Goal: Task Accomplishment & Management: Complete application form

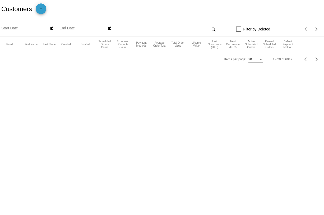
click at [43, 10] on mat-icon "add" at bounding box center [41, 10] width 6 height 6
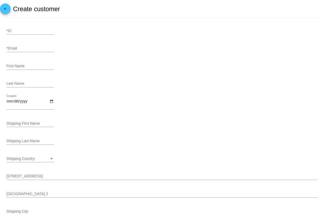
click at [36, 32] on input "*ID" at bounding box center [30, 31] width 48 height 4
paste input "6554"
type input "6554"
click at [37, 53] on div "*Email" at bounding box center [30, 49] width 48 height 15
click at [37, 50] on input "*Email" at bounding box center [30, 48] width 48 height 4
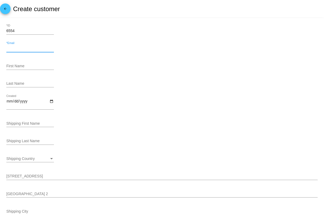
paste input "kkheel@verizon.net"
type input "[EMAIL_ADDRESS][DOMAIN_NAME]"
click at [21, 65] on input "First Name" at bounding box center [30, 66] width 48 height 4
type input "Kate"
click at [24, 81] on div "Last Name" at bounding box center [30, 82] width 48 height 10
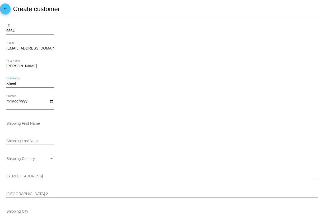
type input "Kheel"
click at [51, 101] on input "Created" at bounding box center [30, 103] width 48 height 9
type input "2025-08-28"
click at [38, 123] on input "Shipping First Name" at bounding box center [30, 123] width 48 height 4
type input "Kate"
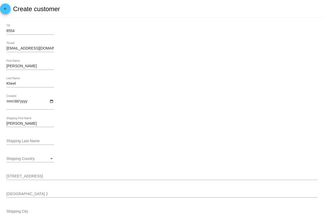
click at [35, 139] on div "Shipping Last Name" at bounding box center [30, 139] width 48 height 10
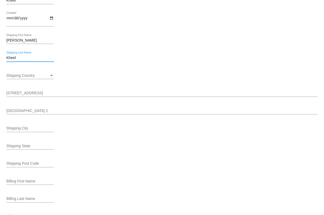
scroll to position [82, 0]
type input "Kheel"
click at [49, 75] on div "Shipping Country Shipping Country" at bounding box center [30, 74] width 48 height 10
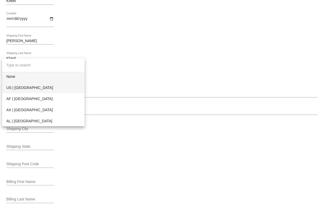
click at [48, 85] on span "US | USA" at bounding box center [43, 87] width 74 height 11
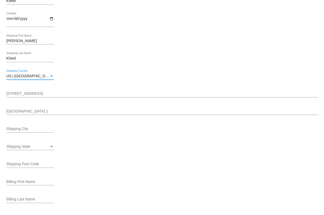
click at [37, 93] on input "[STREET_ADDRESS]" at bounding box center [161, 93] width 311 height 4
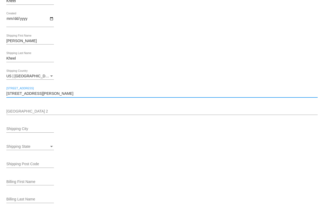
type input "5060 Bowers Rd"
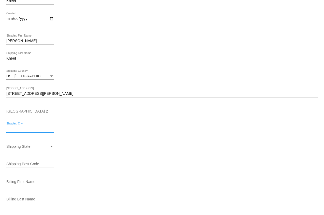
click at [25, 131] on input "Shipping City" at bounding box center [30, 129] width 48 height 4
type input "Paneytown"
click at [32, 162] on div "Shipping Post Code" at bounding box center [30, 162] width 48 height 10
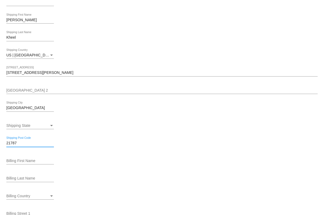
scroll to position [108, 0]
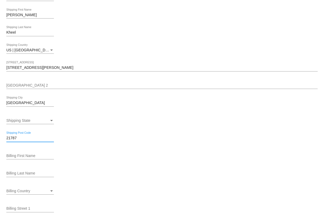
type input "21787"
click at [8, 104] on input "Paneytown" at bounding box center [30, 103] width 48 height 4
type input "Taneytown"
click at [32, 121] on div "Shipping State" at bounding box center [27, 120] width 43 height 4
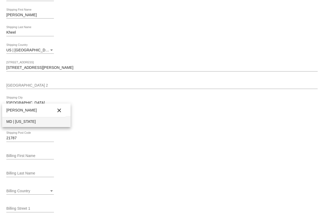
type input "mary"
click at [21, 122] on span "MD | Maryland" at bounding box center [36, 121] width 60 height 11
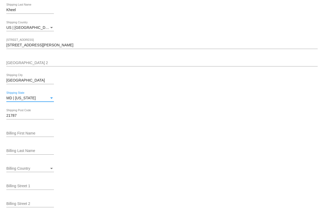
scroll to position [144, 0]
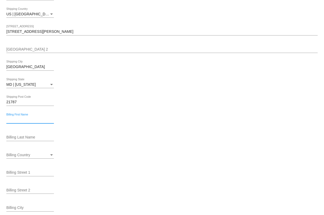
click at [28, 121] on input "Billing First Name" at bounding box center [30, 120] width 48 height 4
type input "Kate"
click at [28, 137] on input "Billing Last Name" at bounding box center [30, 137] width 48 height 4
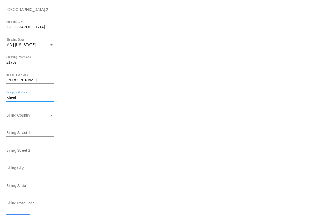
scroll to position [190, 0]
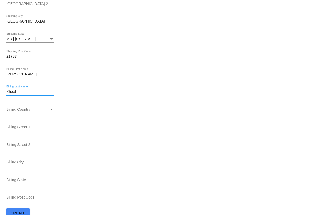
type input "Kheel"
click at [45, 112] on div "Billing Country" at bounding box center [27, 109] width 43 height 4
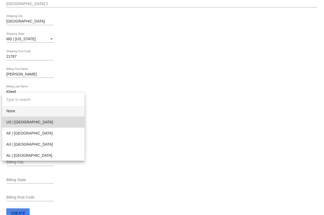
click at [44, 121] on span "US | USA" at bounding box center [43, 121] width 74 height 11
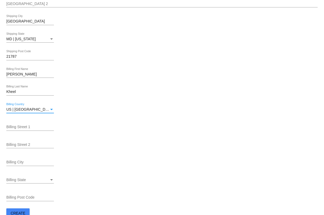
click at [29, 129] on input "Billing Street 1" at bounding box center [30, 127] width 48 height 4
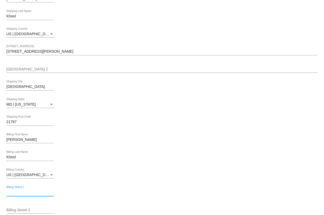
scroll to position [118, 0]
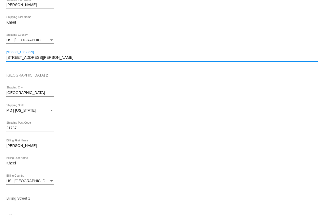
drag, startPoint x: 37, startPoint y: 58, endPoint x: 0, endPoint y: 58, distance: 37.0
click at [0, 58] on html "arrow_back Create customer 6554 *ID kkheel@verizon.net *Email Kate First Name K…" at bounding box center [162, 107] width 324 height 215
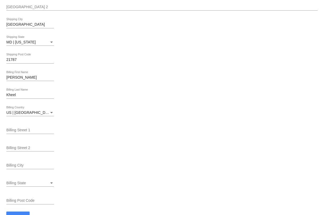
scroll to position [200, 0]
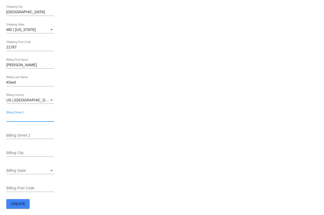
click at [19, 117] on input "Billing Street 1" at bounding box center [30, 118] width 48 height 4
paste input "5060 Bowers Rd"
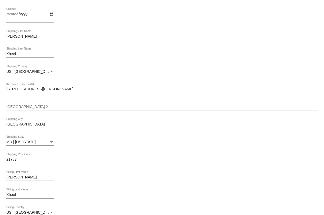
scroll to position [89, 0]
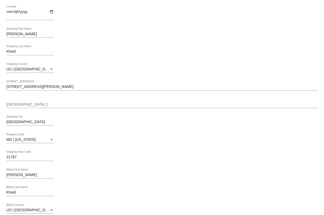
type input "5060 Bowers Rd"
drag, startPoint x: 27, startPoint y: 121, endPoint x: 6, endPoint y: 121, distance: 20.9
click at [6, 121] on mat-card "6554 *ID kkheel@verizon.net *Email Kate First Name Kheel Last Name 2025-08-28 C…" at bounding box center [162, 127] width 324 height 396
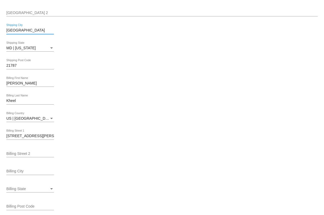
scroll to position [202, 0]
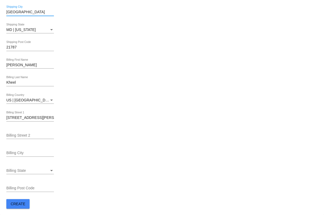
click at [37, 132] on div "Billing Street 2" at bounding box center [30, 133] width 48 height 10
click at [17, 151] on input "Billing City" at bounding box center [30, 153] width 48 height 4
paste input "Taneytown"
type input "Taneytown"
click at [17, 171] on span "Billing State" at bounding box center [16, 170] width 20 height 4
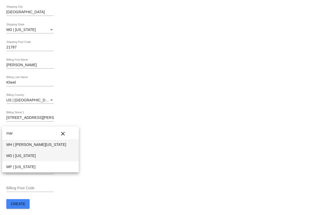
type input "mar"
click at [22, 154] on span "MD | Maryland" at bounding box center [40, 155] width 68 height 11
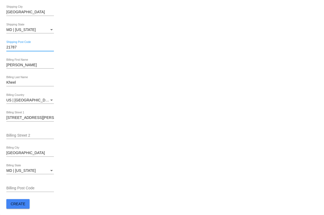
click at [18, 186] on input "Billing Post Code" at bounding box center [30, 188] width 48 height 4
paste input "21787"
type input "21787"
click at [19, 202] on span "Create" at bounding box center [18, 203] width 15 height 4
click at [11, 202] on span "Create" at bounding box center [18, 203] width 15 height 4
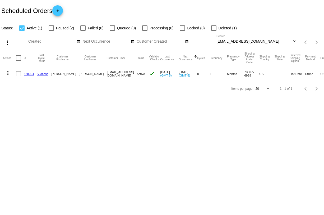
click at [57, 12] on mat-icon "add" at bounding box center [57, 12] width 6 height 6
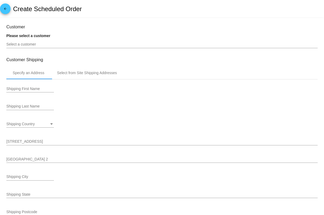
type input "[DATE]"
click at [35, 43] on input "Select a customer" at bounding box center [161, 44] width 311 height 4
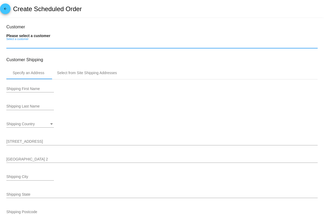
paste input "[EMAIL_ADDRESS][DOMAIN_NAME]"
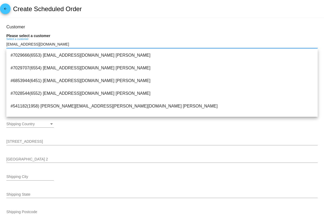
type input "[EMAIL_ADDRESS][DOMAIN_NAME]"
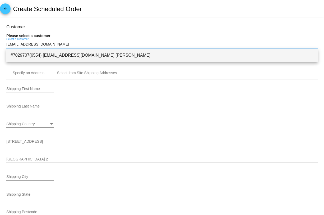
click at [64, 56] on span "#7029707(6554) [EMAIL_ADDRESS][DOMAIN_NAME] [PERSON_NAME]" at bounding box center [162, 55] width 303 height 13
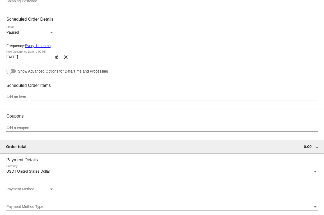
scroll to position [207, 0]
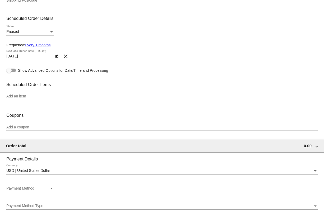
click at [56, 96] on div "Add an item" at bounding box center [161, 95] width 311 height 10
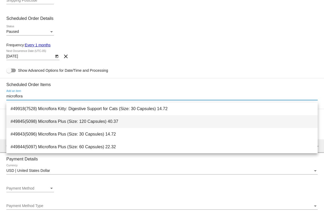
type input "microflora"
click at [115, 125] on span "#49845(5098) Microflora Plus (Size: 120 Capsules) 40.37" at bounding box center [162, 121] width 303 height 13
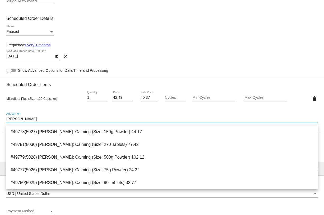
type input "[PERSON_NAME]"
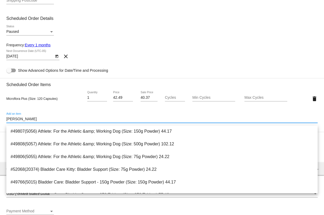
scroll to position [42, 0]
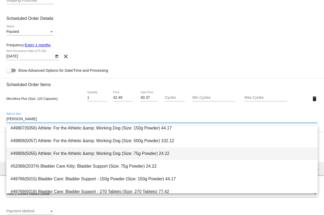
click at [161, 151] on span "#49806(5055) Athlete: For the Athletic &amp; Working Dog (Size: 75g Powder) 24.…" at bounding box center [162, 153] width 303 height 13
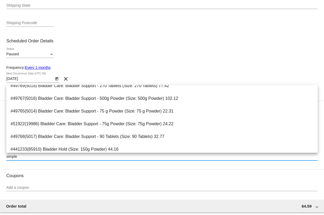
scroll to position [909, 0]
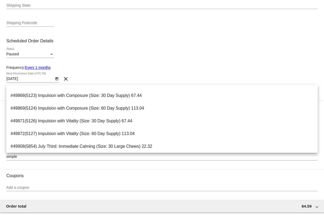
click at [137, 58] on div "Paused Status" at bounding box center [161, 55] width 311 height 15
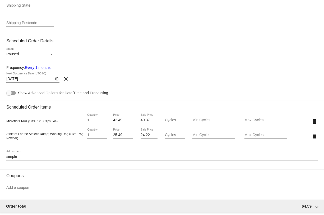
click at [41, 159] on input "simple" at bounding box center [161, 156] width 311 height 4
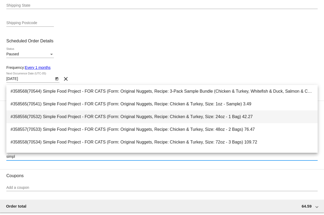
type input "simpl"
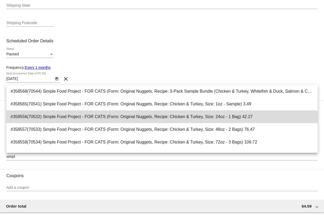
click at [128, 113] on span "#358556(70532) Simple Food Project - FOR CATS (Form: Original Nuggets, Recipe: …" at bounding box center [162, 116] width 303 height 13
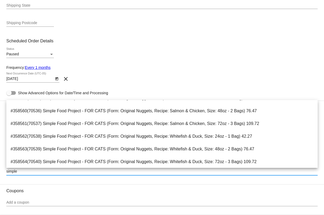
scroll to position [95, 0]
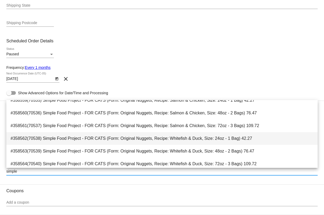
type input "simple"
click at [160, 136] on span "#358562(70538) Simple Food Project - FOR CATS (Form: Original Nuggets, Recipe: …" at bounding box center [162, 138] width 303 height 13
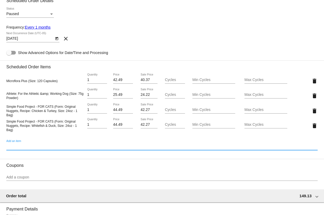
scroll to position [224, 0]
click at [310, 96] on div "delete" at bounding box center [305, 95] width 26 height 11
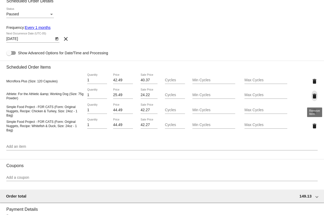
click at [314, 97] on mat-icon "delete" at bounding box center [314, 96] width 6 height 6
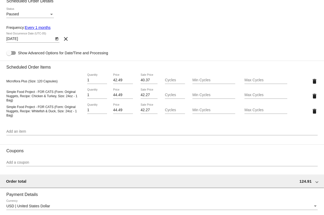
click at [119, 135] on div "Add an item" at bounding box center [161, 130] width 311 height 10
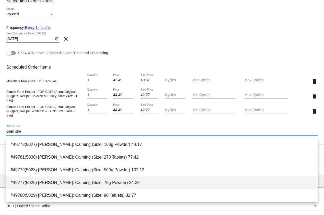
type input "calm she"
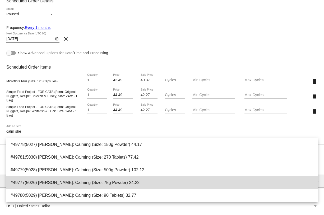
click at [151, 185] on span "#49777(5026) [PERSON_NAME]: Calming (Size: 75g Powder) 24.22" at bounding box center [162, 182] width 303 height 13
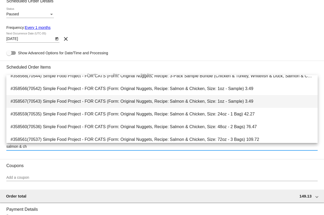
scroll to position [31, 0]
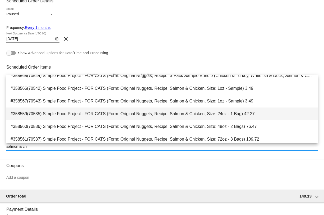
type input "salmon & ch"
click at [219, 117] on span "#358559(70535) Simple Food Project - FOR CATS (Form: Original Nuggets, Recipe: …" at bounding box center [162, 113] width 303 height 13
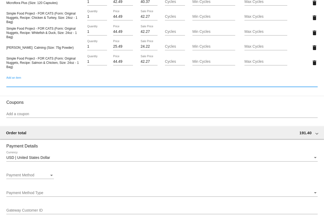
scroll to position [300, 0]
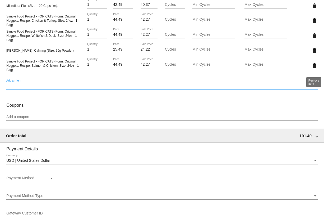
click at [315, 66] on mat-icon "delete" at bounding box center [314, 65] width 6 height 6
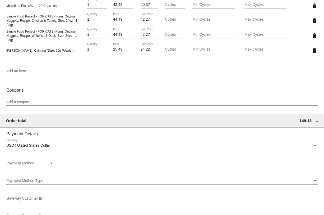
click at [132, 73] on input "Add an item" at bounding box center [161, 71] width 311 height 4
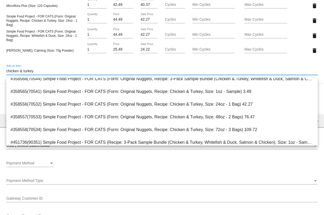
scroll to position [364, 0]
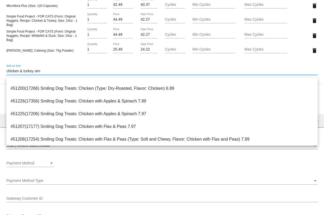
drag, startPoint x: 67, startPoint y: 75, endPoint x: 14, endPoint y: 72, distance: 52.9
click at [14, 72] on input "chicken & turkey sim" at bounding box center [161, 71] width 311 height 4
type input "c"
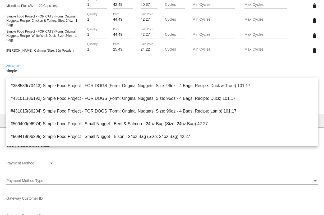
scroll to position [909, 0]
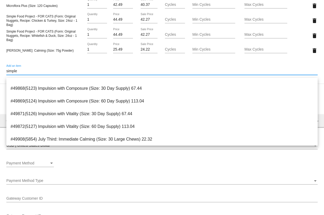
click at [60, 73] on input "simple" at bounding box center [161, 71] width 311 height 4
type input "s"
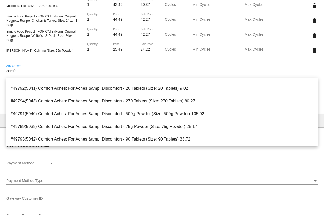
scroll to position [8, 0]
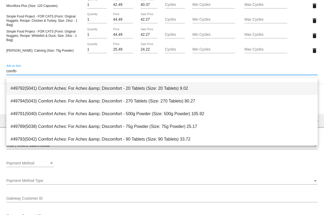
type input "comfo"
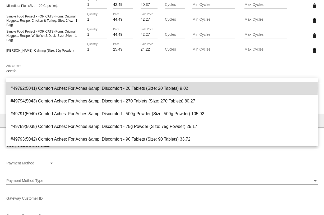
click at [48, 88] on span "#49792(5041) Comfort Aches: For Aches &amp; Discomfort - 20 Tablets (Size: 20 T…" at bounding box center [162, 88] width 303 height 13
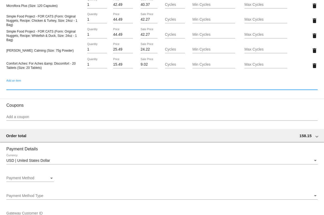
click at [48, 88] on input "Add an item" at bounding box center [161, 86] width 311 height 4
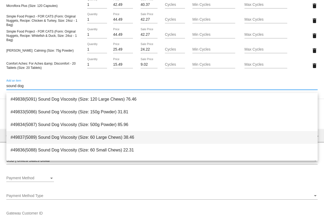
type input "sound dog"
click at [72, 142] on span "#49837(5089) Sound Dog Viscosity (Size: 60 Large Chews) 38.46" at bounding box center [162, 137] width 303 height 13
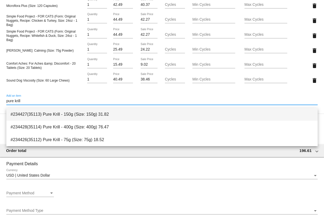
type input "pure krill"
click at [82, 112] on span "#234427(35113) Pure Krill - 150g (Size: 150g) 31.82" at bounding box center [162, 114] width 303 height 13
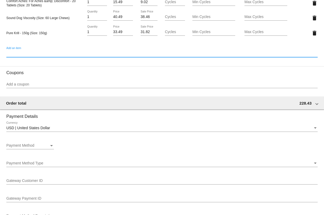
scroll to position [365, 0]
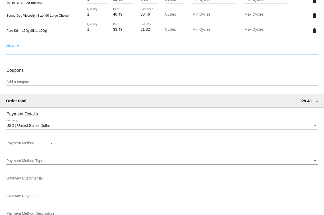
click at [48, 145] on div "Payment Method" at bounding box center [27, 143] width 43 height 4
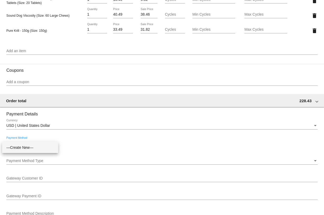
click at [112, 85] on div at bounding box center [162, 107] width 324 height 215
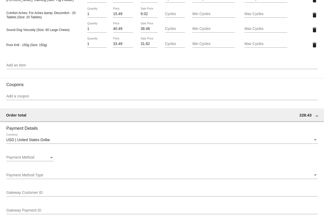
scroll to position [374, 0]
